Goal: Register for event/course

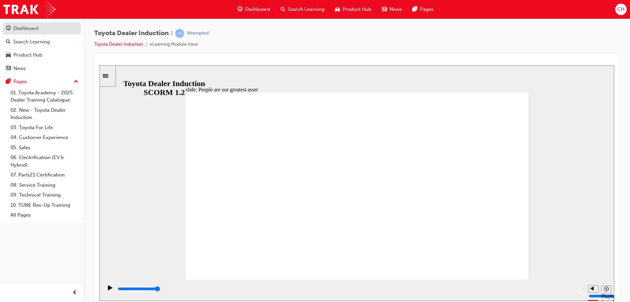
click at [42, 24] on link "Dashboard" at bounding box center [42, 28] width 78 height 12
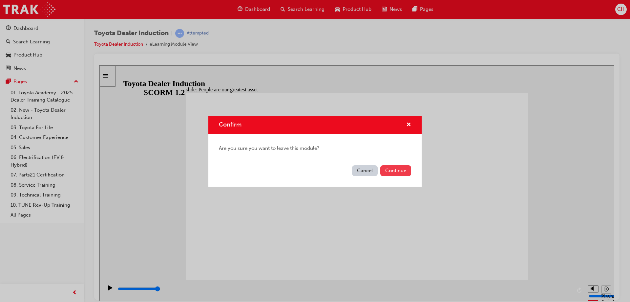
click at [388, 173] on button "Continue" at bounding box center [396, 170] width 31 height 11
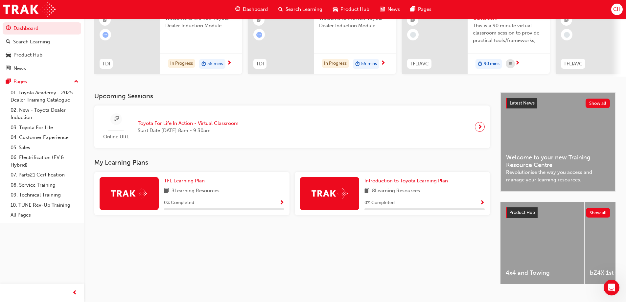
scroll to position [91, 0]
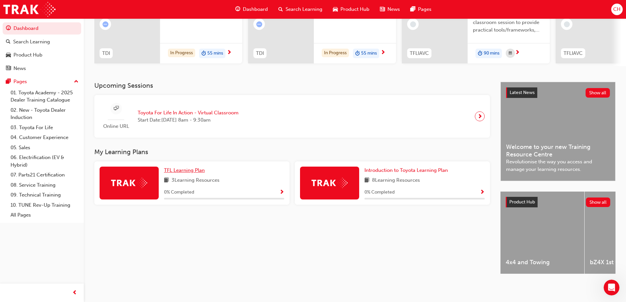
click at [191, 167] on span "TFL Learning Plan" at bounding box center [184, 170] width 41 height 6
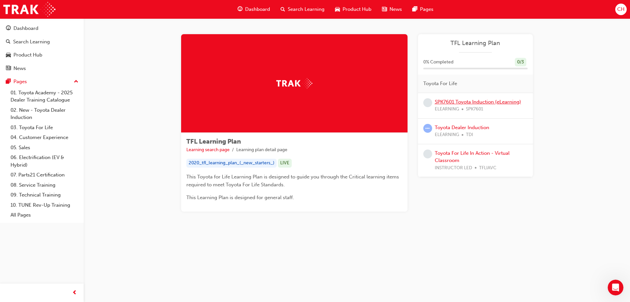
click at [471, 102] on link "SPK7601 Toyota Induction (eLearning)" at bounding box center [478, 102] width 86 height 6
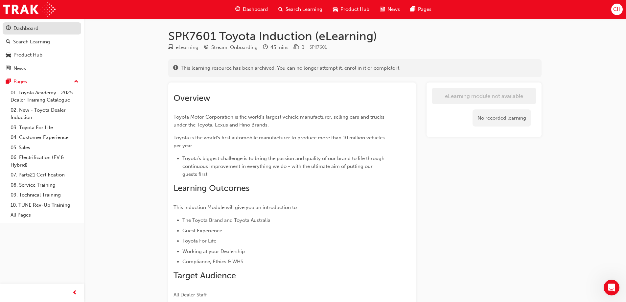
drag, startPoint x: 55, startPoint y: 29, endPoint x: 70, endPoint y: 29, distance: 14.8
click at [55, 29] on div "Dashboard" at bounding box center [42, 28] width 72 height 8
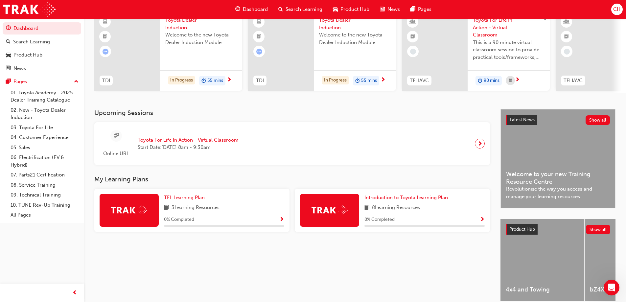
scroll to position [91, 0]
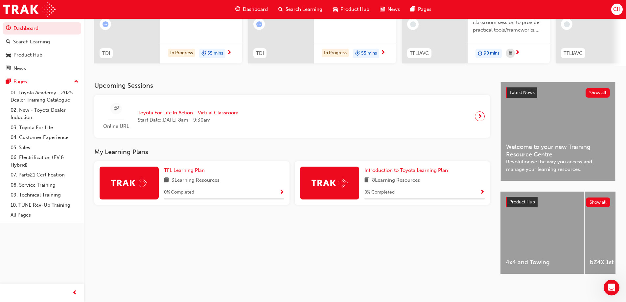
click at [278, 189] on div "0 % Completed" at bounding box center [224, 192] width 120 height 8
click at [411, 168] on span "Introduction to Toyota Learning Plan" at bounding box center [405, 170] width 83 height 6
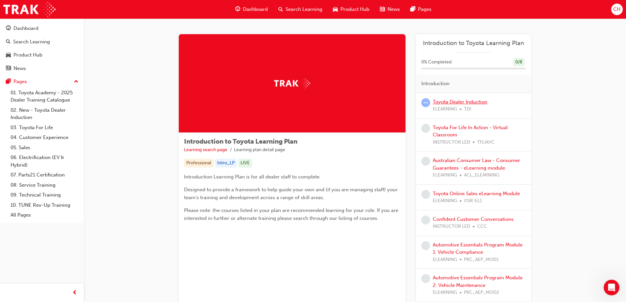
click at [478, 100] on link "Toyota Dealer Induction" at bounding box center [459, 102] width 55 height 6
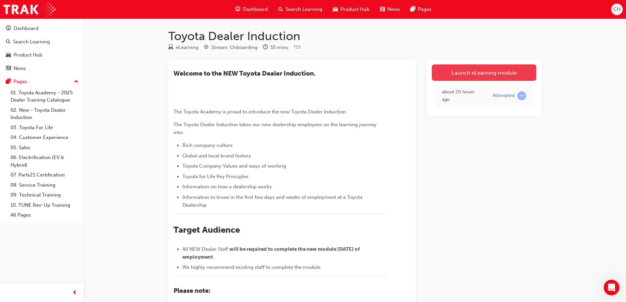
click at [469, 79] on link "Launch eLearning module" at bounding box center [483, 72] width 104 height 16
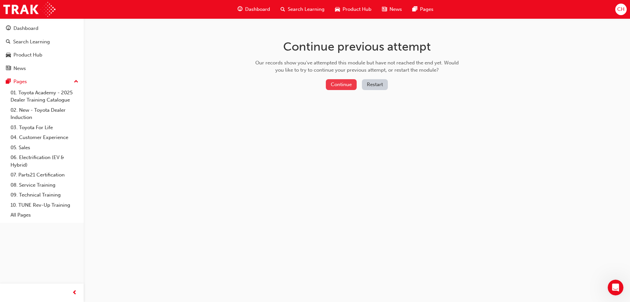
click at [339, 84] on button "Continue" at bounding box center [341, 84] width 31 height 11
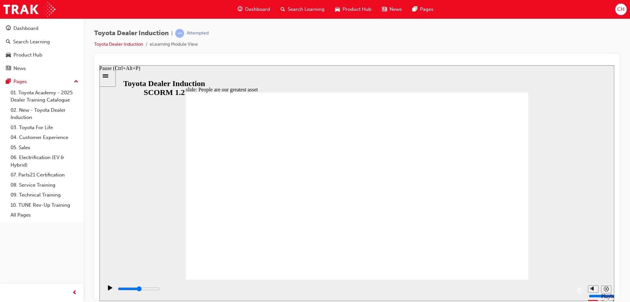
click at [108, 289] on icon "Pause (Ctrl+Alt+P)" at bounding box center [110, 287] width 4 height 5
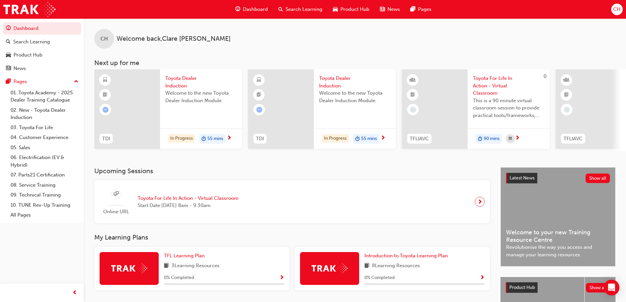
click at [175, 77] on span "Toyota Dealer Induction" at bounding box center [201, 82] width 72 height 15
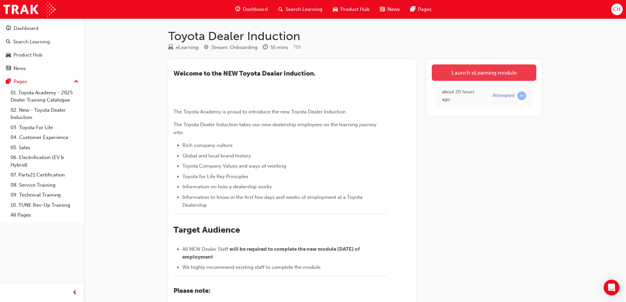
click at [508, 73] on link "Launch eLearning module" at bounding box center [483, 72] width 104 height 16
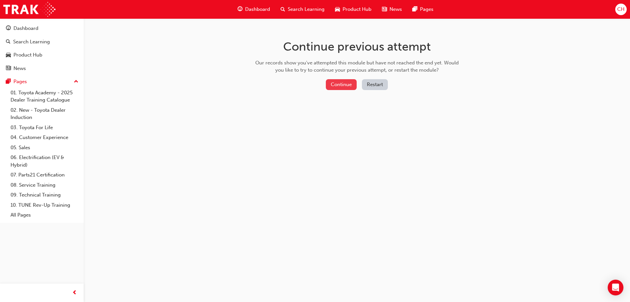
click at [337, 85] on button "Continue" at bounding box center [341, 84] width 31 height 11
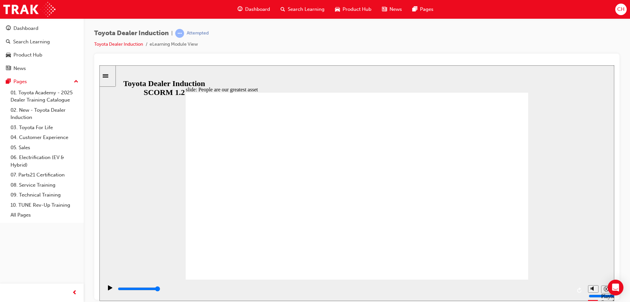
type input "7500"
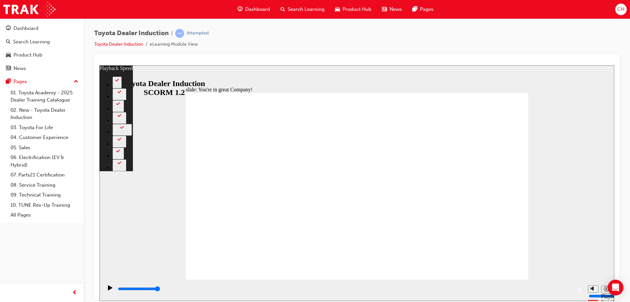
type input "156"
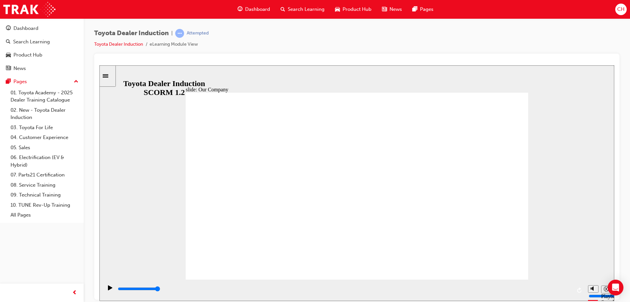
drag, startPoint x: 503, startPoint y: 267, endPoint x: 512, endPoint y: 259, distance: 11.4
drag, startPoint x: 199, startPoint y: 99, endPoint x: 211, endPoint y: 104, distance: 13.2
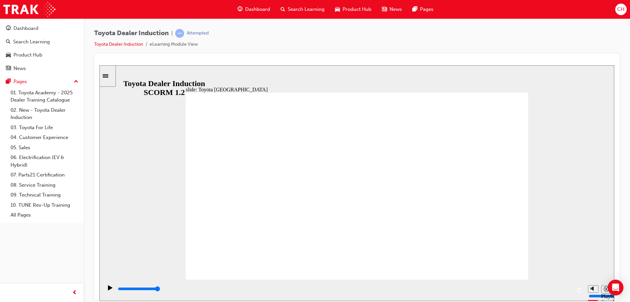
drag, startPoint x: 511, startPoint y: 263, endPoint x: 493, endPoint y: 265, distance: 18.5
drag, startPoint x: 259, startPoint y: 240, endPoint x: 339, endPoint y: 241, distance: 79.8
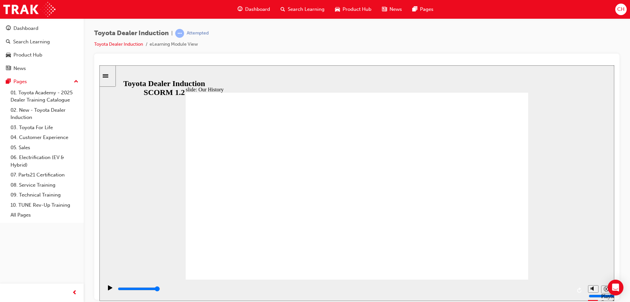
drag, startPoint x: 360, startPoint y: 242, endPoint x: 506, endPoint y: 233, distance: 145.7
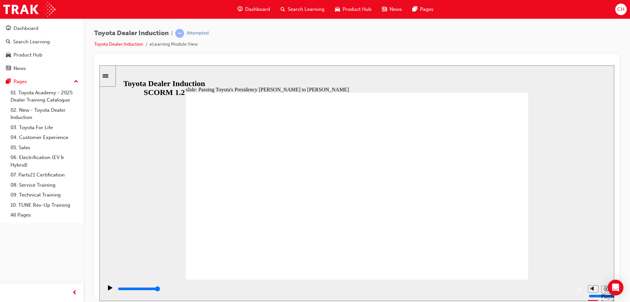
type input "5000"
radio input "true"
type input "5000"
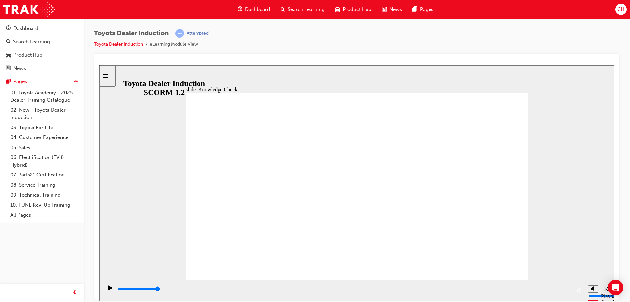
radio input "true"
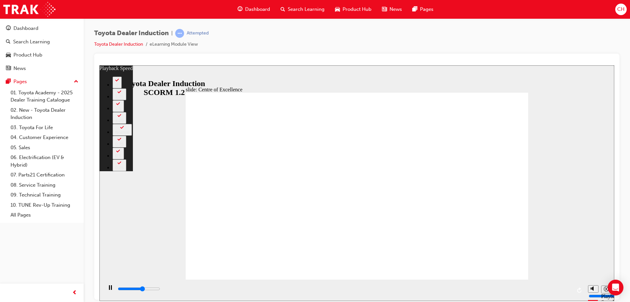
type input "9100"
type input "0"
type input "9200"
type input "0"
type input "9500"
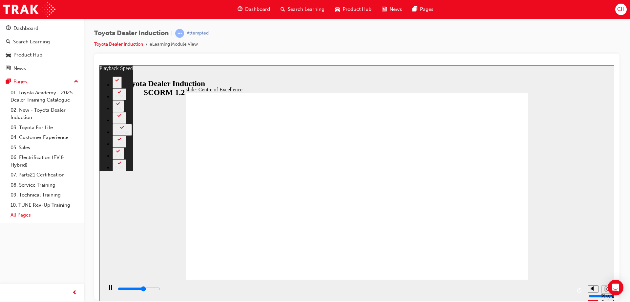
type input "0"
type input "9800"
type input "1"
type input "10000"
type input "1"
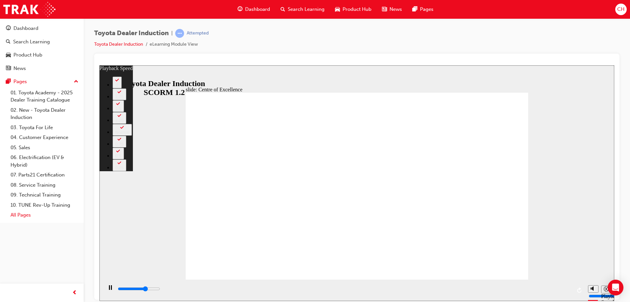
type input "10300"
type input "1"
type input "10500"
type input "1"
type input "10800"
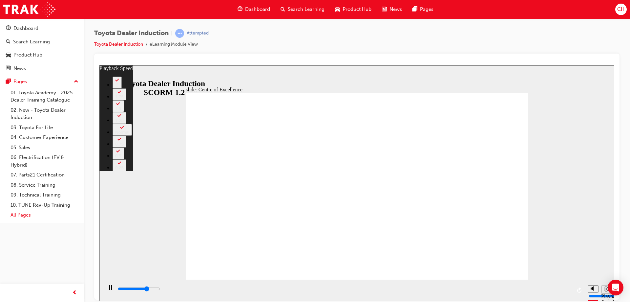
type input "2"
type input "11100"
type input "2"
type input "11400"
type input "2"
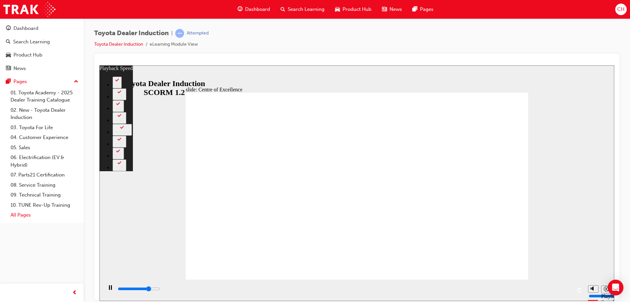
type input "11600"
type input "3"
type input "11900"
type input "3"
type input "12000"
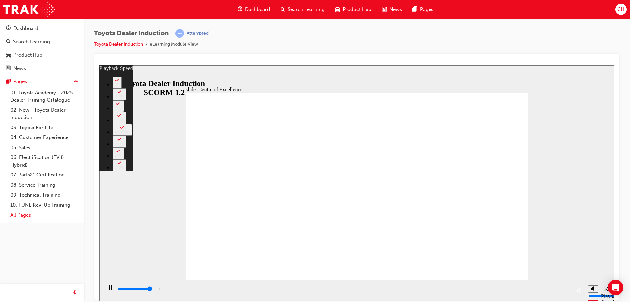
type input "3"
type input "12100"
type input "3"
type input "12400"
type input "3"
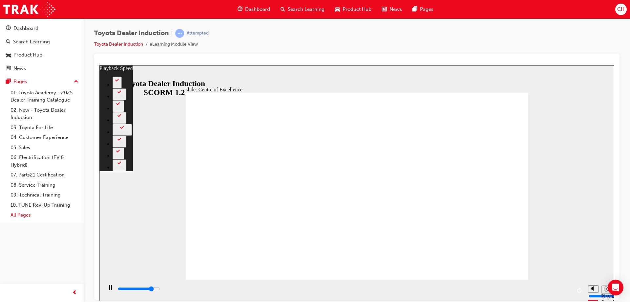
type input "12700"
type input "4"
type input "13000"
type input "4"
type input "13200"
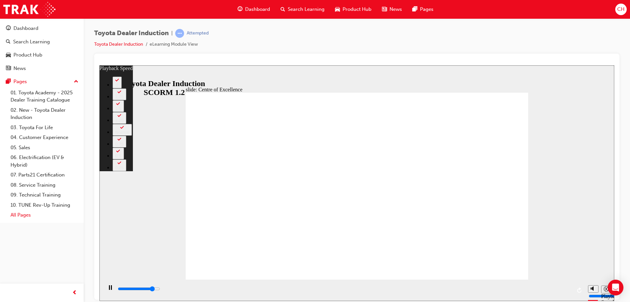
type input "4"
type input "13500"
type input "4"
type input "13700"
type input "5"
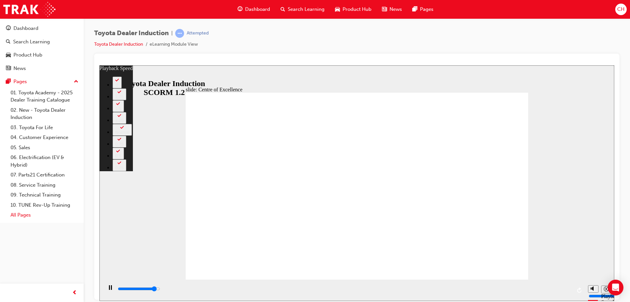
type input "14000"
type input "5"
type input "14300"
type input "5"
type input "14600"
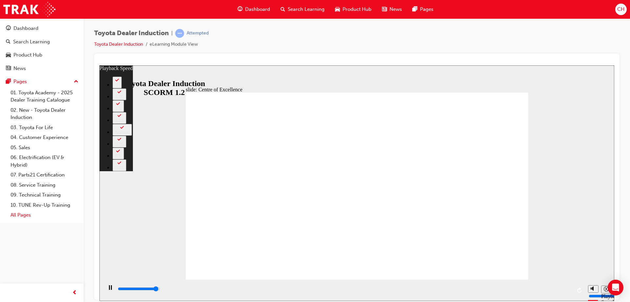
type input "5"
type input "14800"
type input "6"
type input "15100"
type input "6"
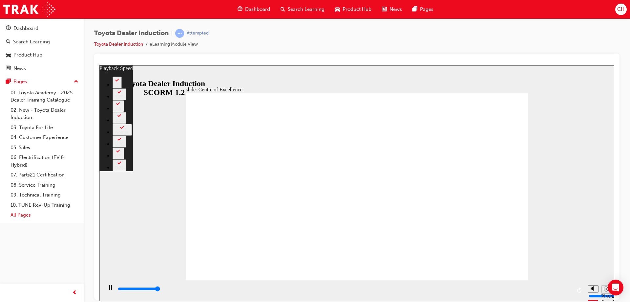
type input "15300"
type input "248"
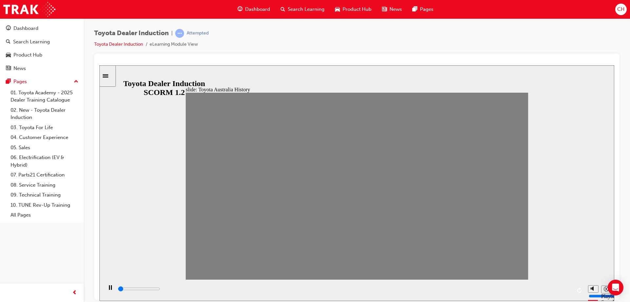
drag, startPoint x: 203, startPoint y: 189, endPoint x: 214, endPoint y: 190, distance: 11.5
drag, startPoint x: 213, startPoint y: 191, endPoint x: 217, endPoint y: 193, distance: 4.1
drag, startPoint x: 231, startPoint y: 192, endPoint x: 254, endPoint y: 190, distance: 23.4
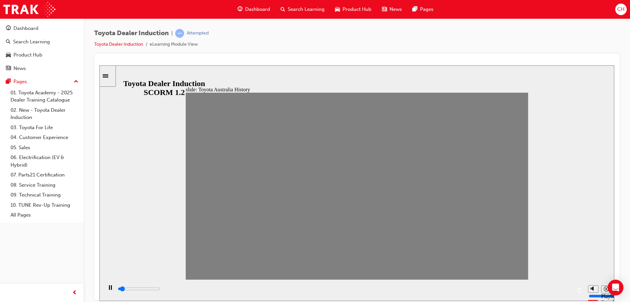
drag, startPoint x: 242, startPoint y: 191, endPoint x: 267, endPoint y: 189, distance: 24.4
drag, startPoint x: 276, startPoint y: 192, endPoint x: 531, endPoint y: 192, distance: 255.5
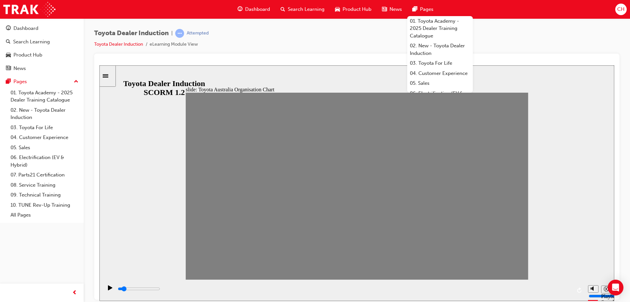
type input "0"
